Goal: Transaction & Acquisition: Purchase product/service

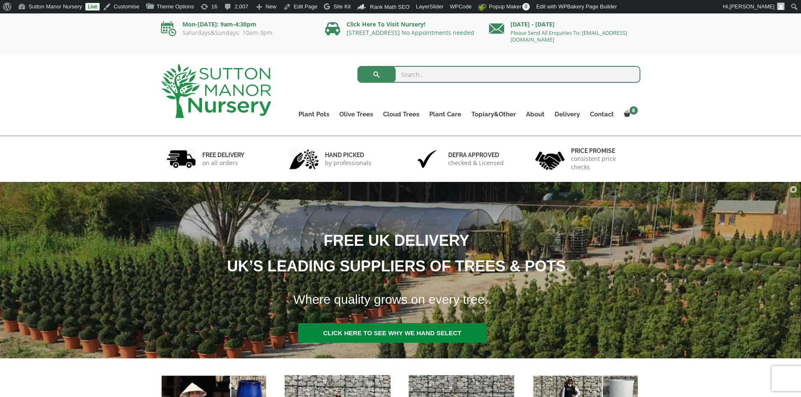
click at [407, 78] on input "search" at bounding box center [498, 74] width 283 height 17
type input "C"
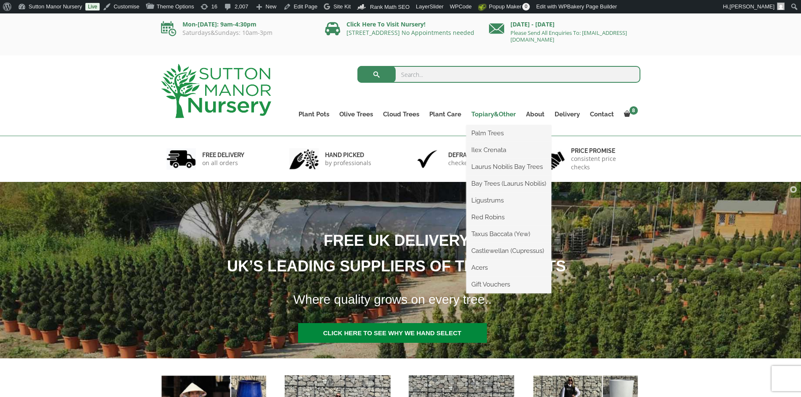
click at [502, 116] on link "Topiary&Other" at bounding box center [493, 114] width 55 height 12
click at [509, 255] on link "Castlewellan (Cupressus)" at bounding box center [508, 251] width 85 height 13
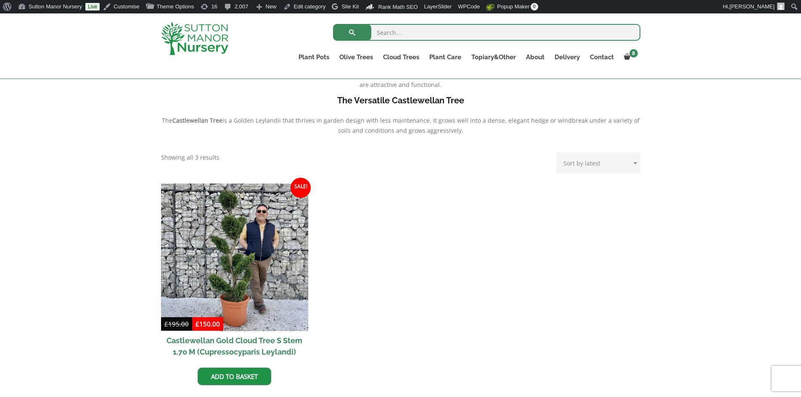
scroll to position [336, 0]
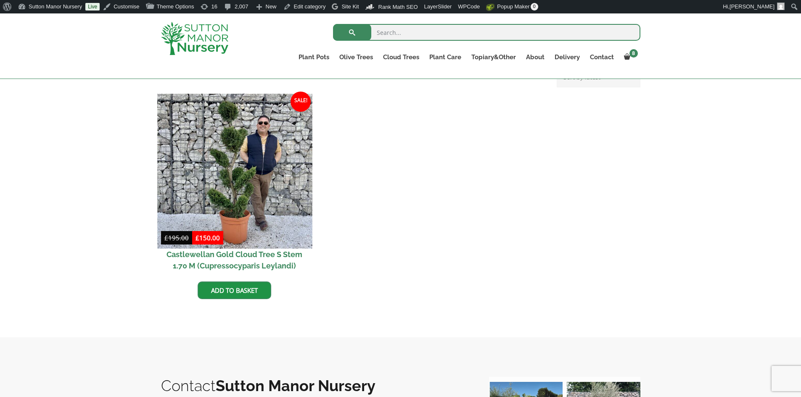
click at [295, 190] on img at bounding box center [234, 171] width 155 height 155
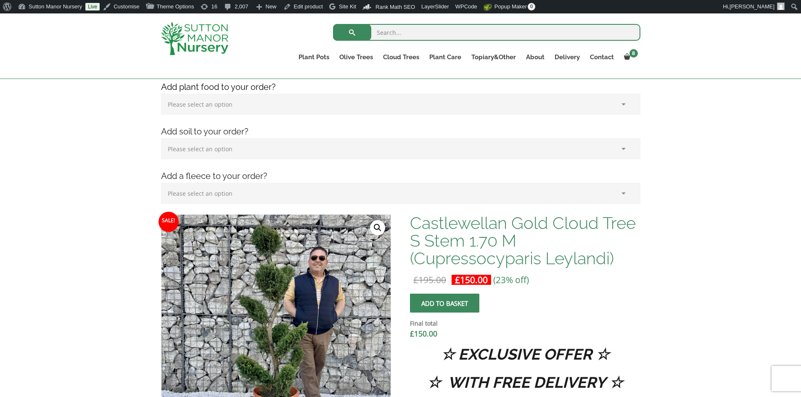
scroll to position [126, 0]
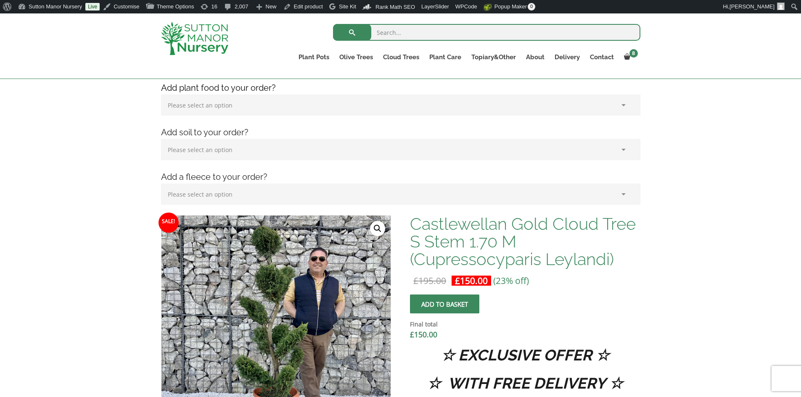
click at [206, 30] on img at bounding box center [194, 38] width 67 height 33
